Goal: Use online tool/utility: Utilize a website feature to perform a specific function

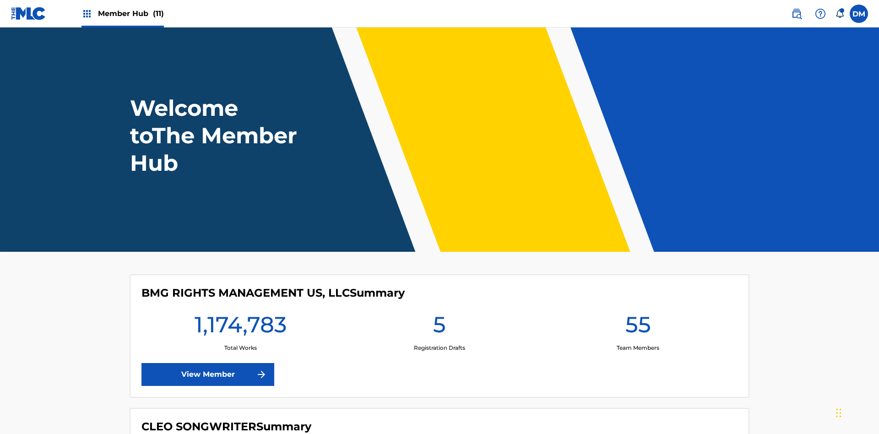
click at [130, 13] on span "Member Hub (11)" at bounding box center [131, 13] width 66 height 11
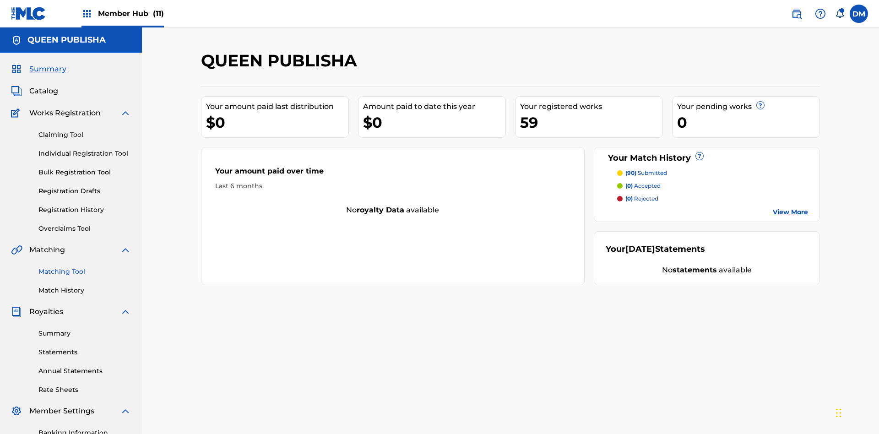
click at [85, 267] on link "Matching Tool" at bounding box center [84, 272] width 92 height 10
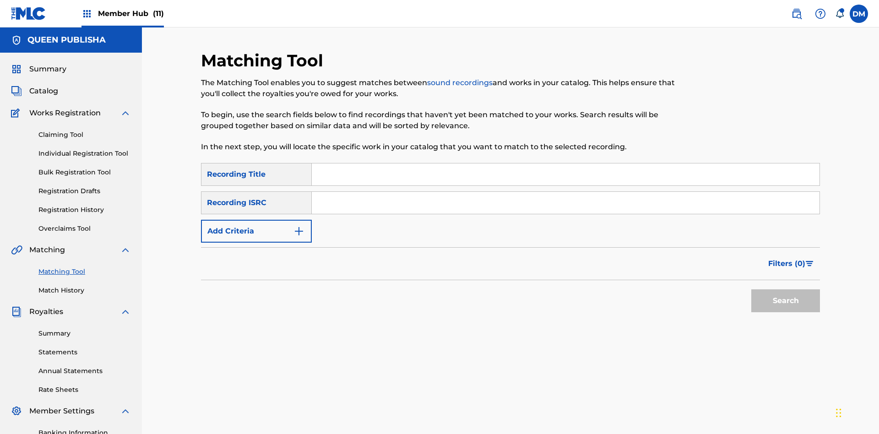
click at [565, 163] on input "Search Form" at bounding box center [566, 174] width 508 height 22
type input "The"
click at [785, 289] on button "Search" at bounding box center [785, 300] width 69 height 23
click at [565, 163] on input "The" at bounding box center [566, 174] width 508 height 22
click at [565, 192] on input "Search Form" at bounding box center [566, 203] width 508 height 22
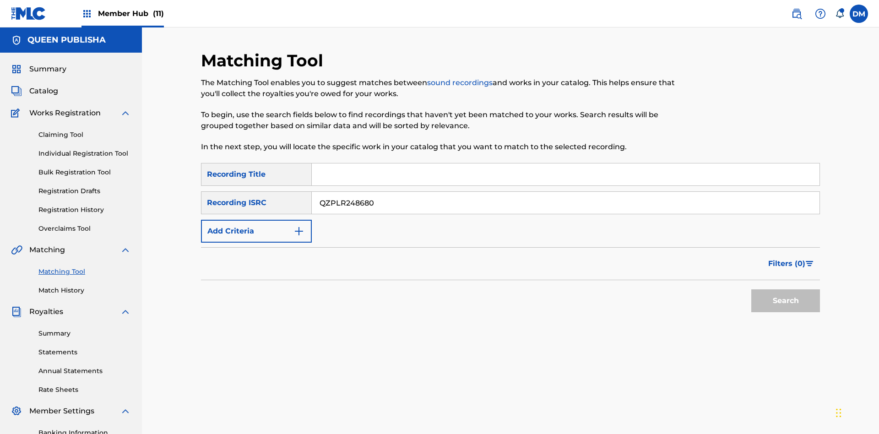
type input "QZPLR2486807"
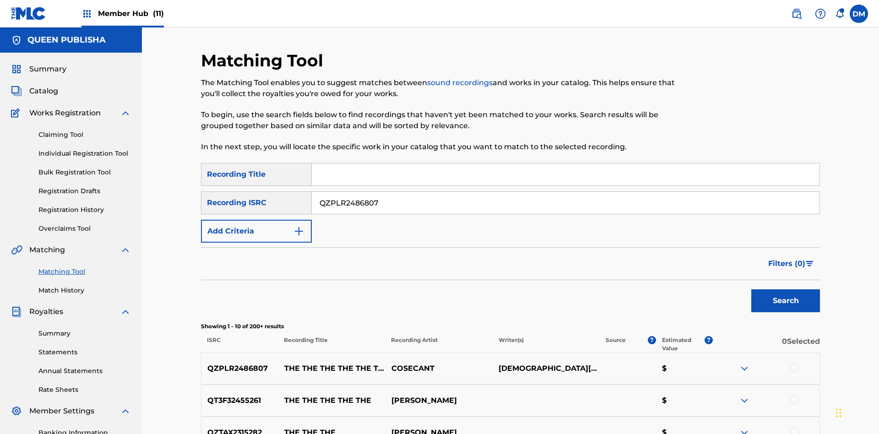
type input "QZPLR2486807"
click at [785, 289] on button "Search" at bounding box center [785, 300] width 69 height 23
click at [565, 192] on input "QZPLR2486807" at bounding box center [566, 203] width 508 height 22
click at [565, 163] on input "Search Form" at bounding box center [566, 174] width 508 height 22
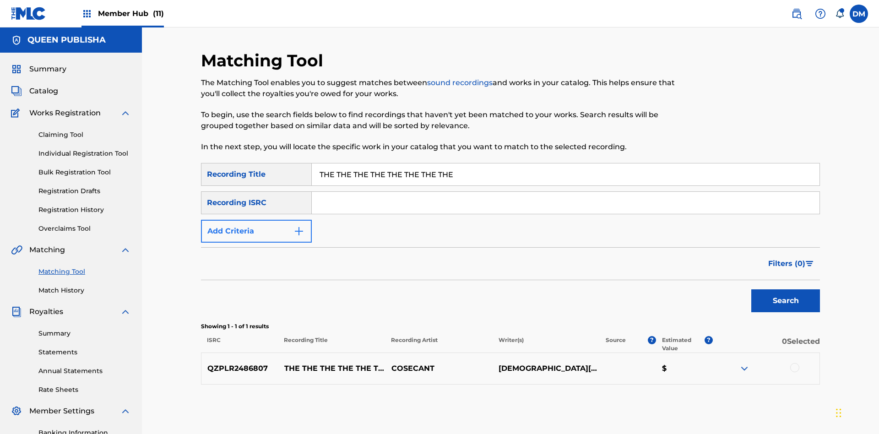
type input "THE THE THE THE THE THE THE THE"
click at [256, 220] on button "Add Criteria" at bounding box center [256, 231] width 111 height 23
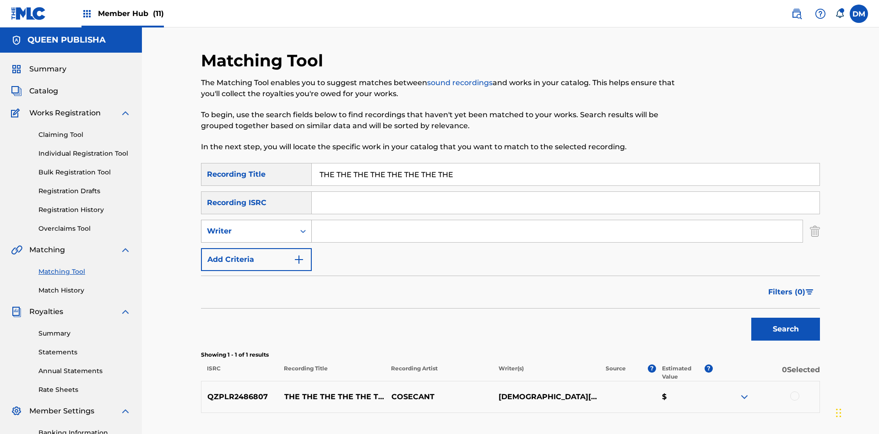
click at [248, 226] on div "Writer" at bounding box center [248, 231] width 82 height 11
click at [256, 243] on div "Recording Artist" at bounding box center [256, 254] width 110 height 23
click at [256, 248] on button "Add Criteria" at bounding box center [256, 259] width 111 height 23
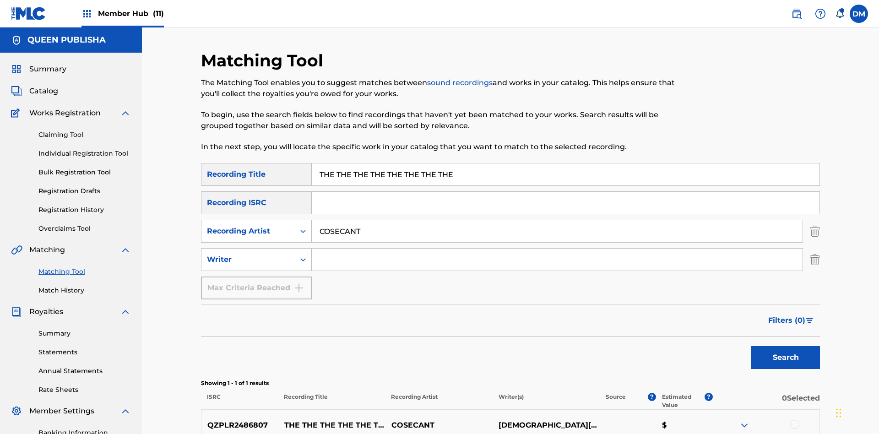
type input "COSECANT"
click at [557, 249] on input "Search Form" at bounding box center [557, 260] width 491 height 22
type input "[DEMOGRAPHIC_DATA][PERSON_NAME]"
click at [785, 346] on button "Search" at bounding box center [785, 357] width 69 height 23
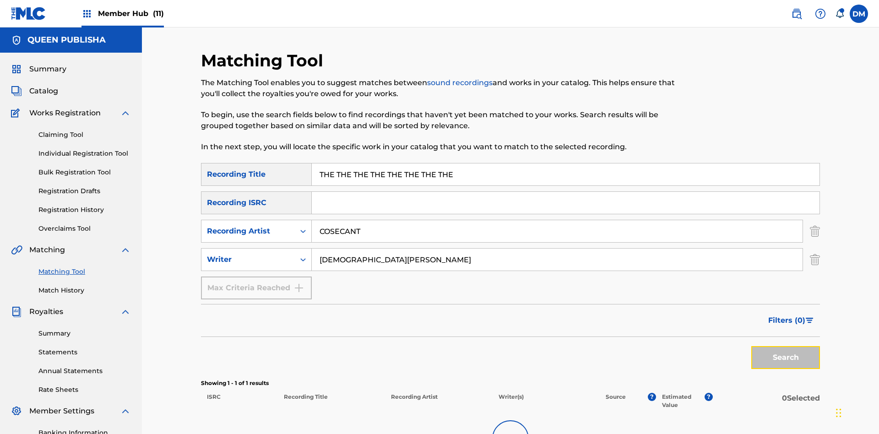
click at [565, 163] on input "THE THE THE THE THE THE THE THE" at bounding box center [566, 174] width 508 height 22
click at [557, 220] on input "COSECANT" at bounding box center [557, 231] width 491 height 22
click at [557, 249] on input "[DEMOGRAPHIC_DATA][PERSON_NAME]" at bounding box center [557, 260] width 491 height 22
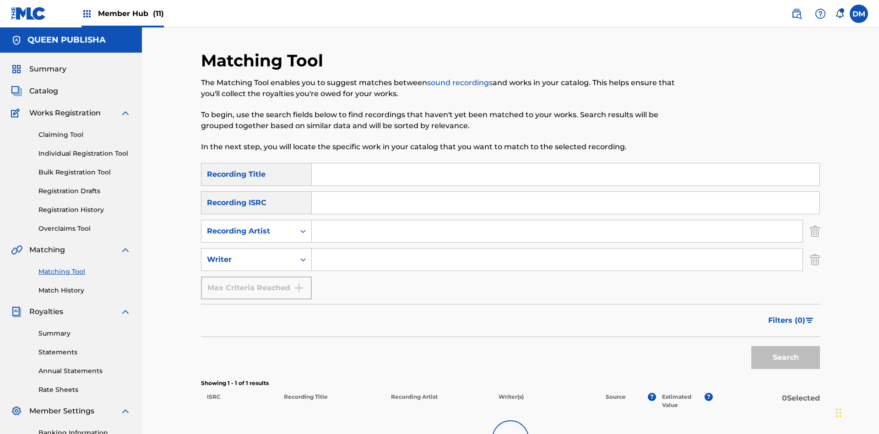
click at [565, 163] on input "Search Form" at bounding box center [566, 174] width 508 height 22
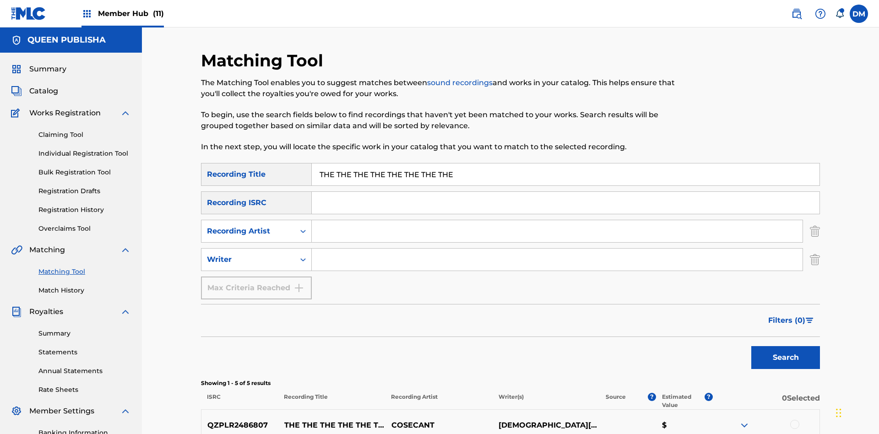
type input "THE THE THE THE THE THE THE THE"
click at [785, 346] on button "Search" at bounding box center [785, 357] width 69 height 23
click at [565, 163] on input "THE THE THE THE THE THE THE THE" at bounding box center [566, 174] width 508 height 22
click at [557, 220] on input "Search Form" at bounding box center [557, 231] width 491 height 22
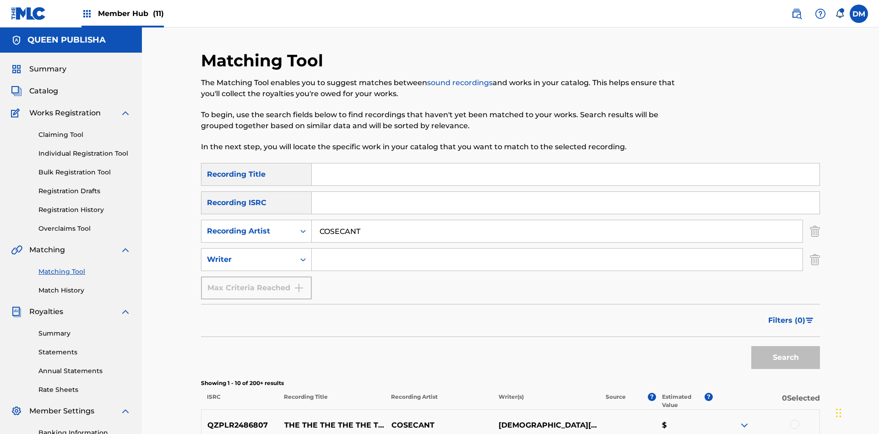
type input "COSECANT"
click at [785, 346] on button "Search" at bounding box center [785, 357] width 69 height 23
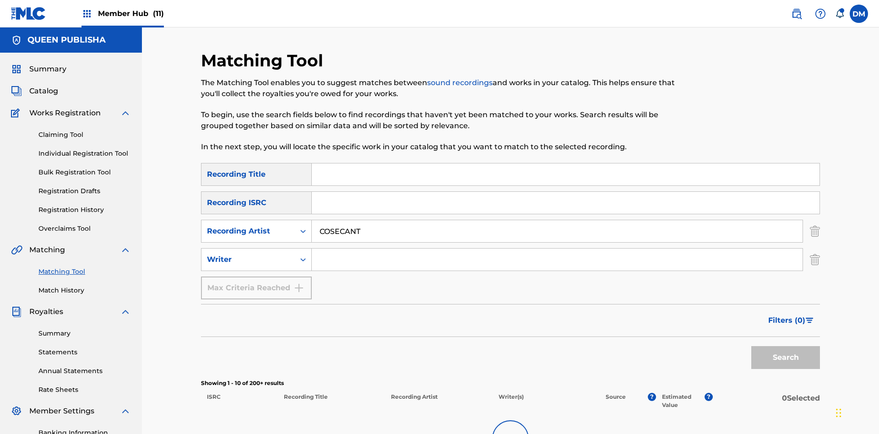
click at [557, 220] on input "COSECANT" at bounding box center [557, 231] width 491 height 22
click at [557, 249] on input "Search Form" at bounding box center [557, 260] width 491 height 22
type input "[DEMOGRAPHIC_DATA][PERSON_NAME]"
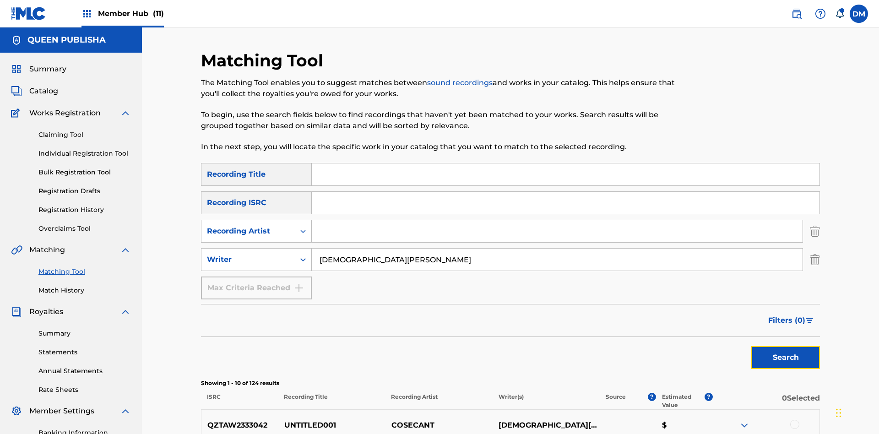
click at [785, 346] on button "Search" at bounding box center [785, 357] width 69 height 23
click at [557, 249] on input "[DEMOGRAPHIC_DATA][PERSON_NAME]" at bounding box center [557, 260] width 491 height 22
click at [794, 420] on div at bounding box center [794, 424] width 9 height 9
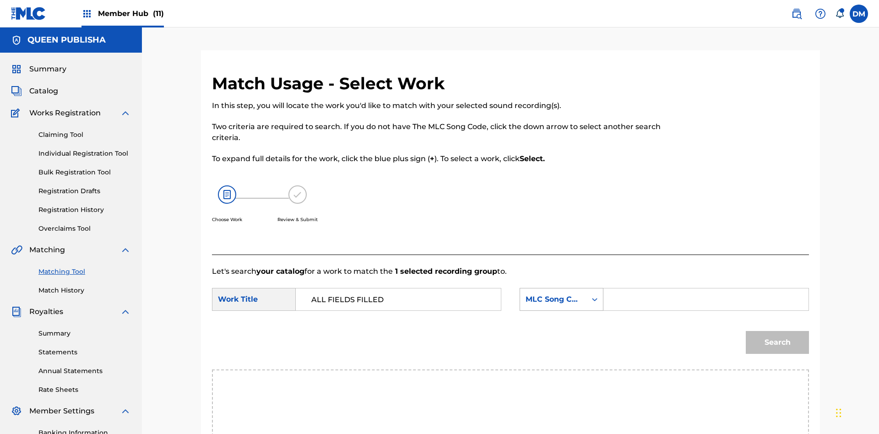
type input "ALL FIELDS FILLED"
click at [561, 294] on div "MLC Song Code" at bounding box center [552, 299] width 55 height 11
click at [561, 334] on div "ISWC" at bounding box center [561, 345] width 83 height 23
type input "T2736922134"
click at [777, 331] on button "Search" at bounding box center [777, 342] width 63 height 23
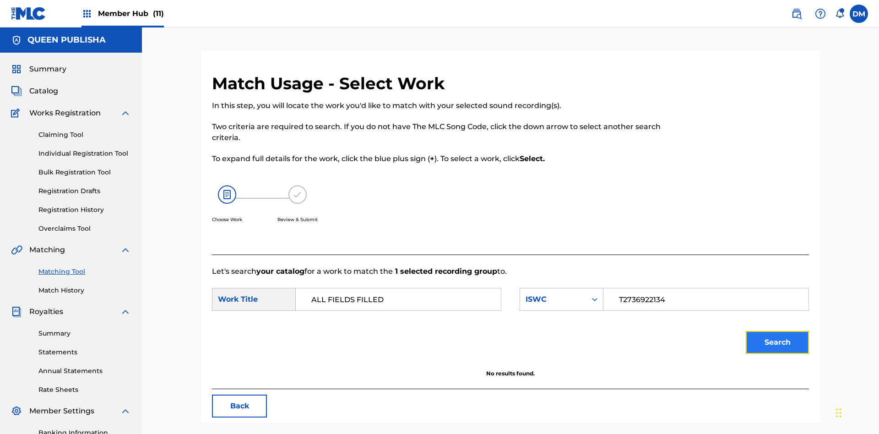
scroll to position [134, 0]
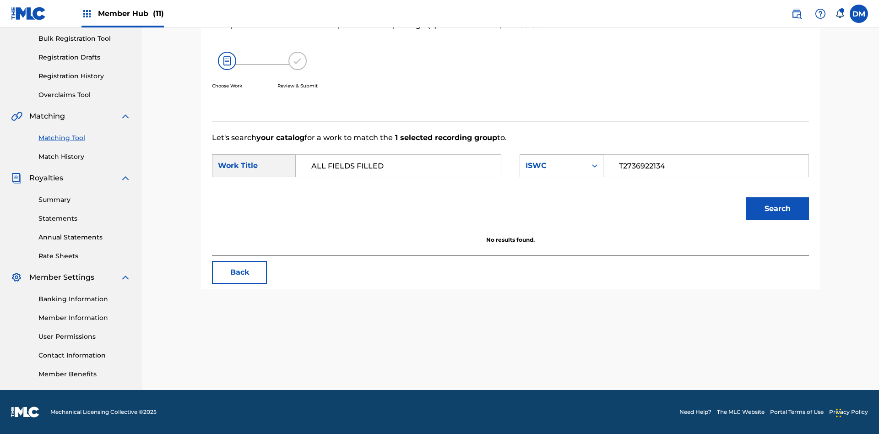
click at [705, 166] on input "T2736922134" at bounding box center [705, 166] width 189 height 22
click at [561, 166] on div "ISWC" at bounding box center [552, 165] width 55 height 11
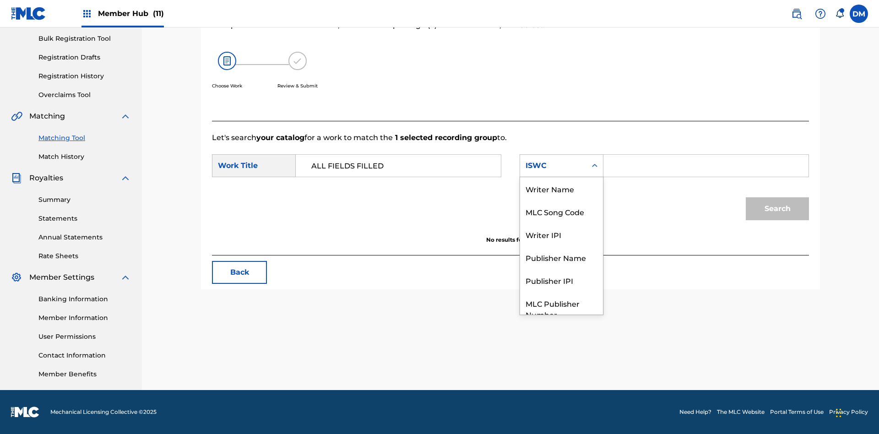
click at [561, 200] on div "MLC Song Code" at bounding box center [561, 211] width 83 height 23
click at [705, 166] on input "Search Form" at bounding box center [705, 166] width 189 height 22
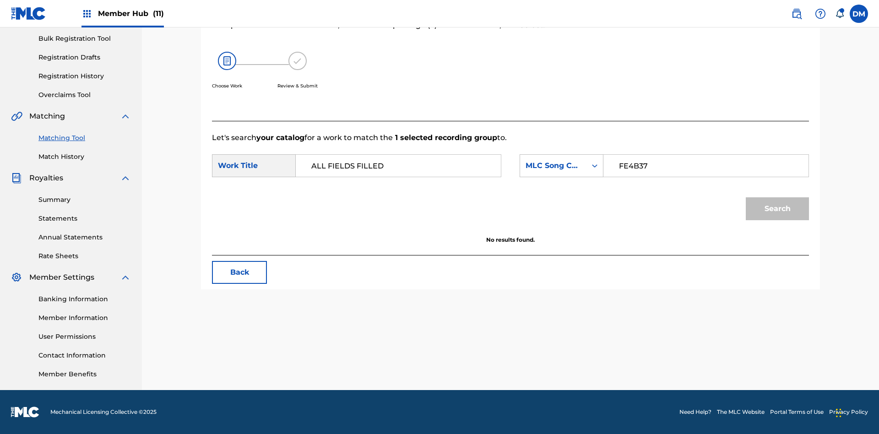
type input "FE4B37"
click at [777, 209] on button "Search" at bounding box center [777, 208] width 63 height 23
click at [705, 166] on input "FE4B37" at bounding box center [705, 166] width 189 height 22
click at [561, 166] on div "MLC Song Code" at bounding box center [552, 165] width 55 height 11
click at [561, 200] on div "Writer Name" at bounding box center [561, 188] width 83 height 23
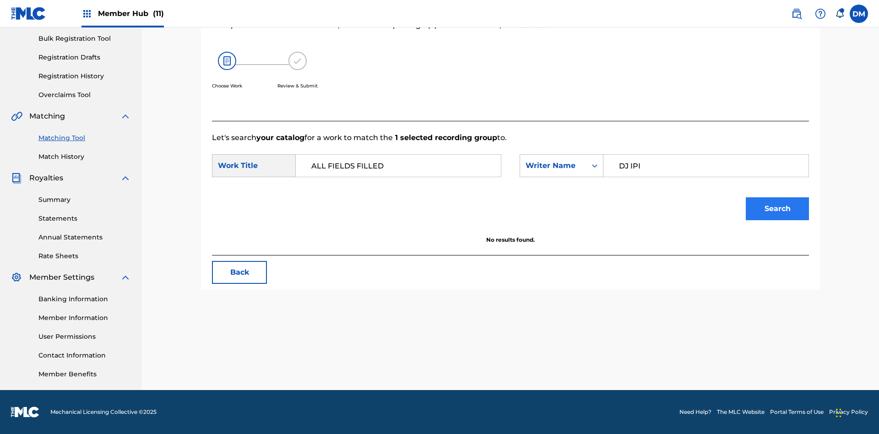
type input "DJ IPI"
click at [777, 209] on button "Search" at bounding box center [777, 208] width 63 height 23
click at [705, 166] on input "DJ IPI" at bounding box center [705, 166] width 189 height 22
click at [561, 166] on div "Writer Name" at bounding box center [552, 165] width 55 height 11
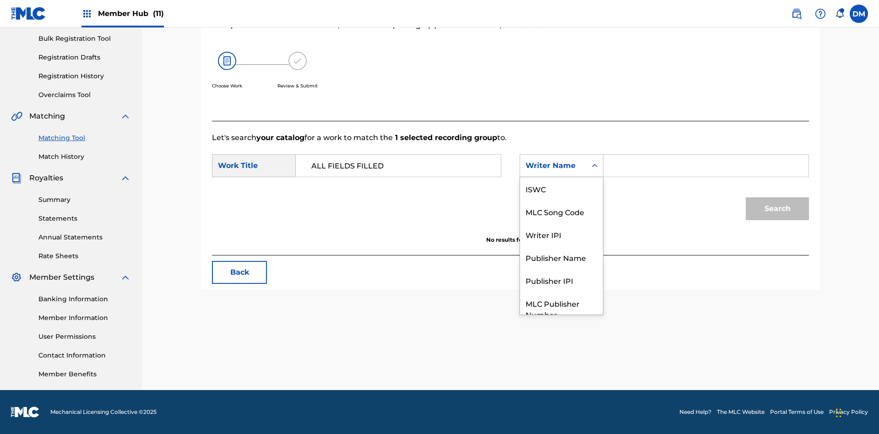
click at [561, 223] on div "Writer IPI" at bounding box center [561, 234] width 83 height 23
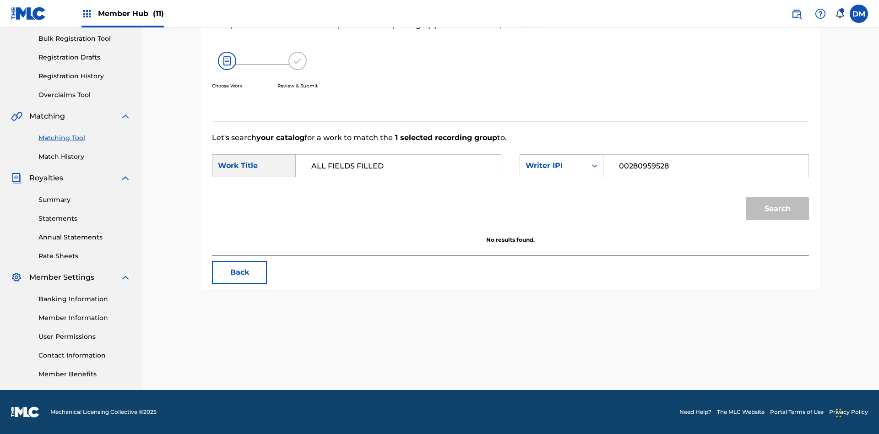
type input "00280959528"
click at [777, 209] on button "Search" at bounding box center [777, 208] width 63 height 23
click at [705, 166] on input "00280959528" at bounding box center [705, 166] width 189 height 22
click at [561, 166] on div "Writer IPI" at bounding box center [552, 165] width 55 height 11
click at [561, 246] on div "Publisher Name" at bounding box center [561, 257] width 83 height 23
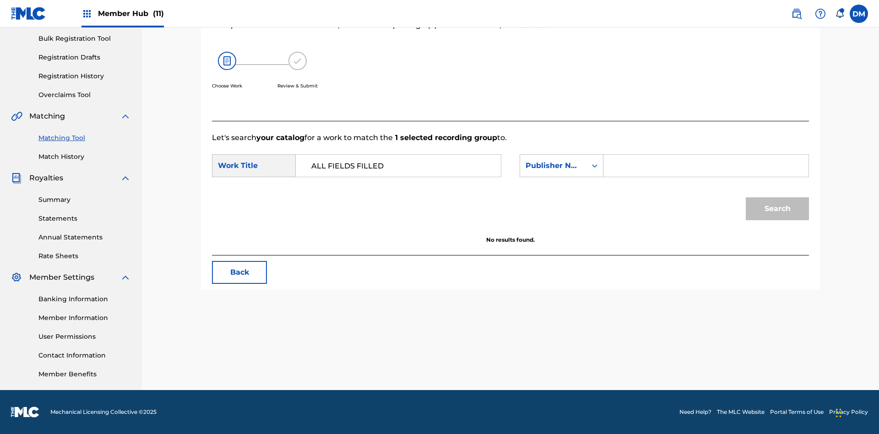
click at [705, 166] on input "Search Form" at bounding box center [705, 166] width 189 height 22
type input "Queen Publisha"
click at [777, 209] on button "Search" at bounding box center [777, 208] width 63 height 23
click at [705, 166] on input "Queen Publisha" at bounding box center [705, 166] width 189 height 22
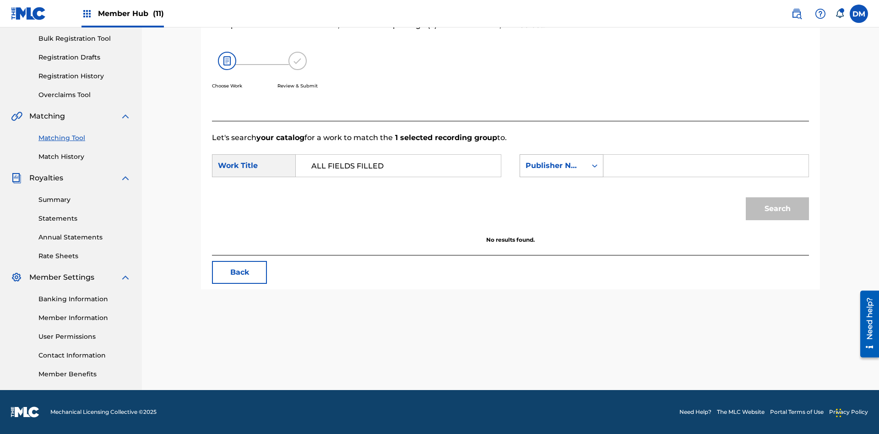
click at [561, 166] on div "Publisher Name" at bounding box center [552, 165] width 55 height 11
click at [561, 246] on div "Publisher IPI" at bounding box center [561, 246] width 83 height 23
click at [705, 166] on input "Search Form" at bounding box center [705, 166] width 189 height 22
type input "00123456790"
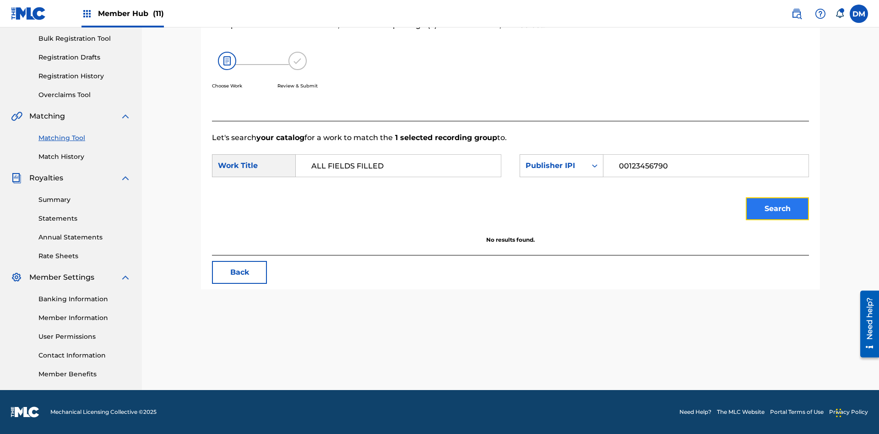
click at [777, 209] on button "Search" at bounding box center [777, 208] width 63 height 23
click at [705, 166] on input "00123456790" at bounding box center [705, 166] width 189 height 22
click at [561, 166] on div "Publisher IPI" at bounding box center [552, 165] width 55 height 11
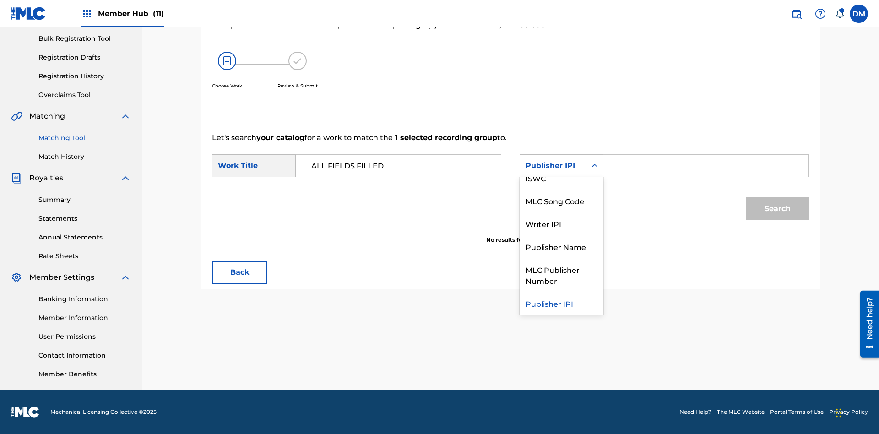
click at [561, 275] on div "MLC Publisher Number" at bounding box center [561, 275] width 83 height 34
click at [705, 166] on input "Search Form" at bounding box center [705, 166] width 189 height 22
type input "P077TM"
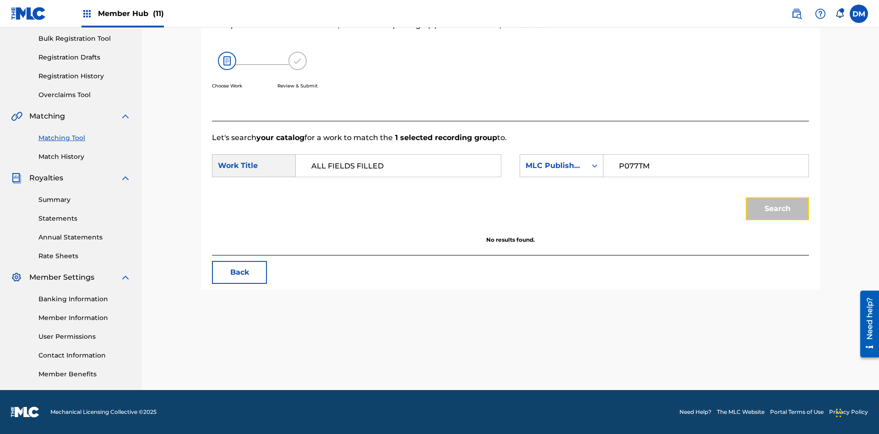
click at [777, 209] on button "Search" at bounding box center [777, 208] width 63 height 23
click at [705, 166] on input "P077TM" at bounding box center [705, 166] width 189 height 22
